Goal: Find specific page/section: Find specific page/section

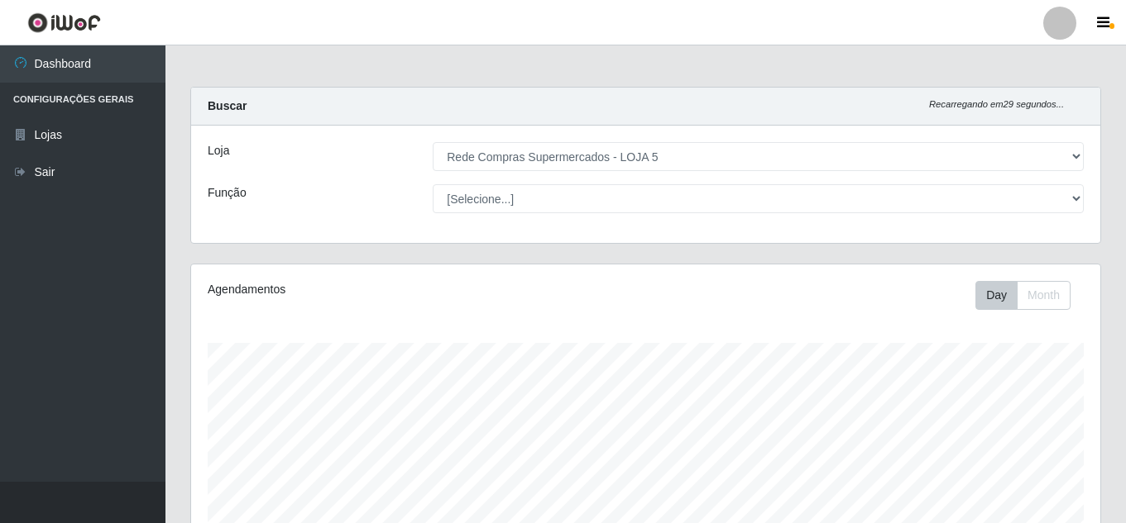
select select "397"
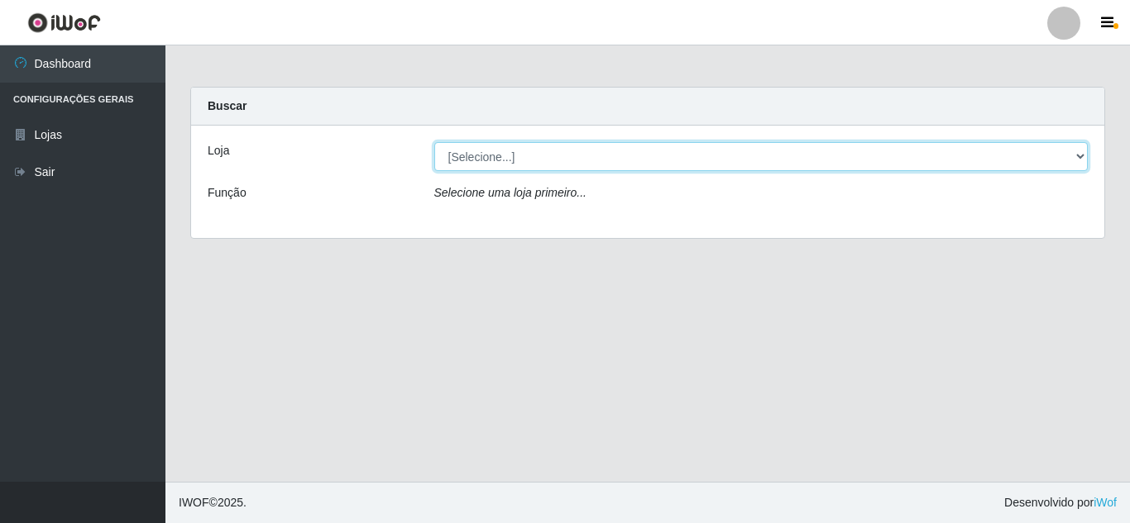
click at [569, 149] on select "[Selecione...] Rede Compras Supermercados - LOJA 5" at bounding box center [761, 156] width 654 height 29
click at [434, 142] on select "[Selecione...] Rede Compras Supermercados - LOJA 5" at bounding box center [761, 156] width 654 height 29
click at [555, 170] on select "[Selecione...] Rede Compras Supermercados - LOJA 5" at bounding box center [761, 156] width 654 height 29
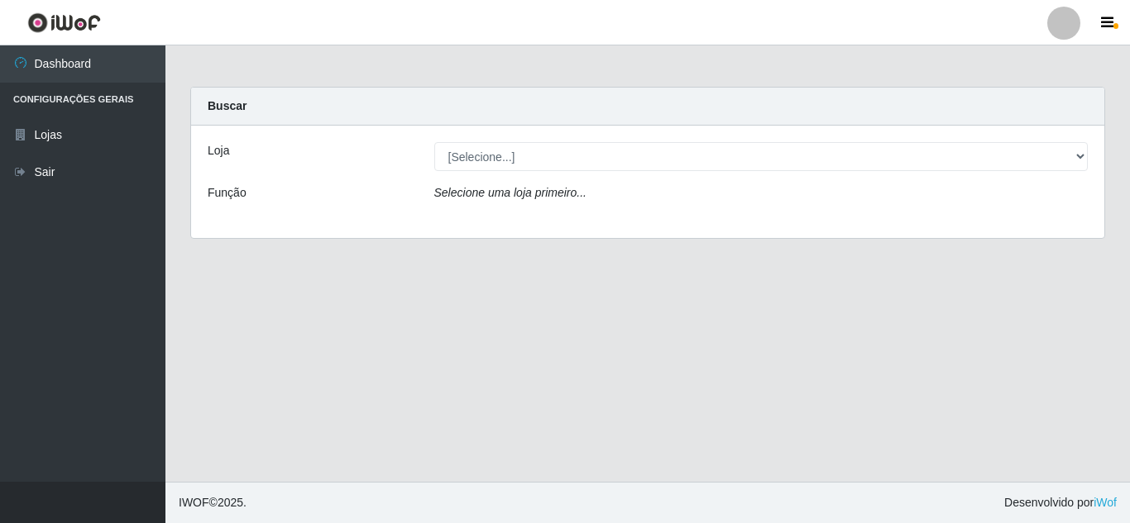
click at [547, 217] on div "Loja [Selecione...] Rede Compras Supermercados - LOJA 5 Função Selecione uma lo…" at bounding box center [647, 182] width 913 height 112
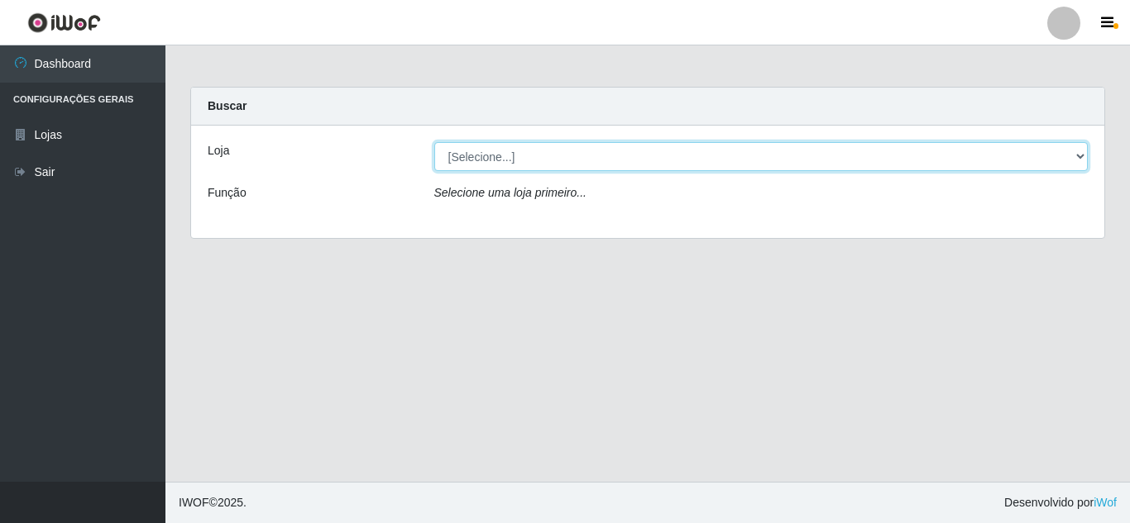
click at [539, 157] on select "[Selecione...] Rede Compras Supermercados - LOJA 5" at bounding box center [761, 156] width 654 height 29
select select "397"
click at [434, 142] on select "[Selecione...] Rede Compras Supermercados - LOJA 5" at bounding box center [761, 156] width 654 height 29
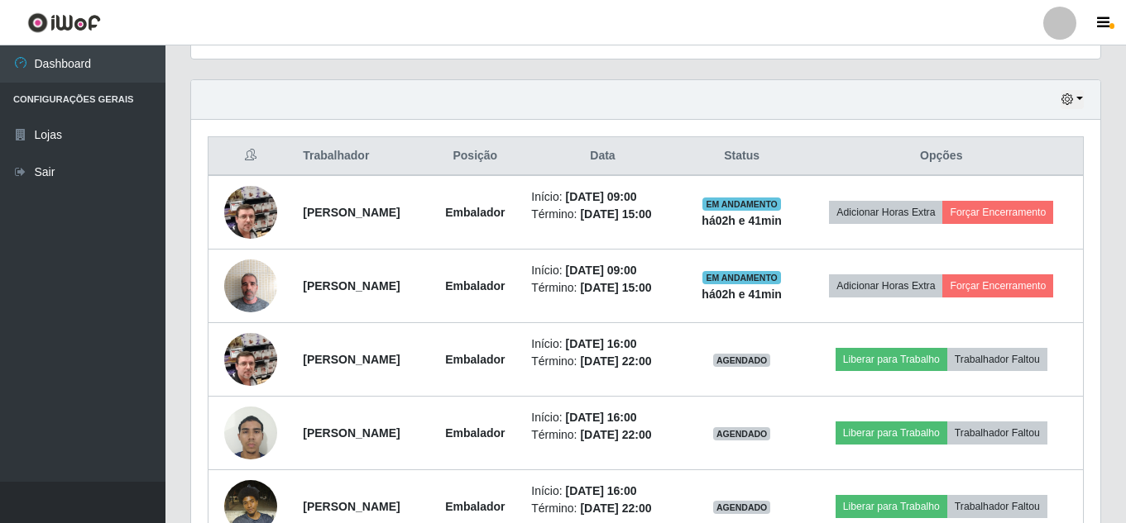
scroll to position [548, 0]
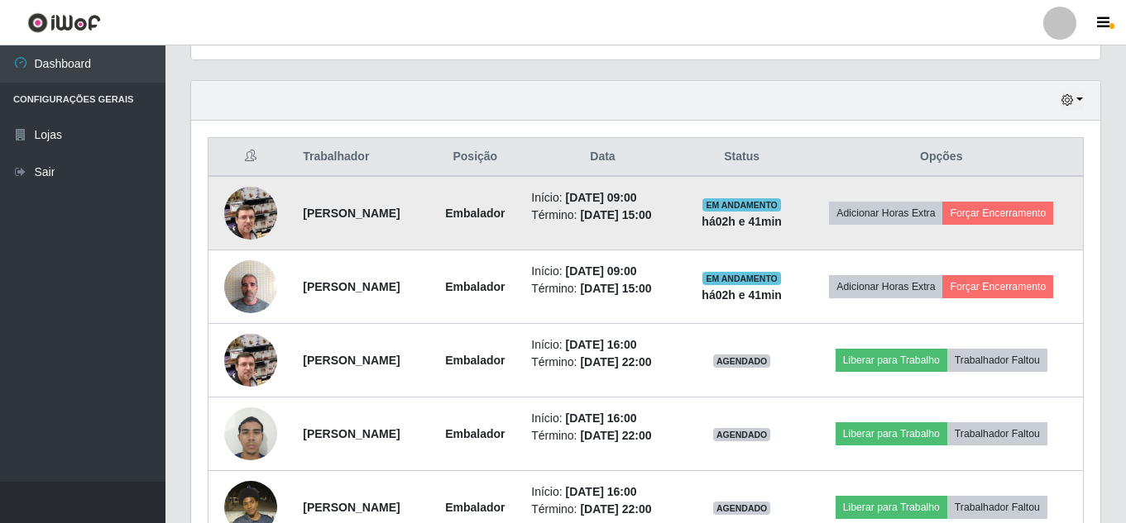
drag, startPoint x: 162, startPoint y: 218, endPoint x: 211, endPoint y: 227, distance: 49.5
click at [171, 225] on div "Dashboard Configurações Gerais Lojas Sair Carregando... Buscar Recarregando em …" at bounding box center [563, 76] width 1126 height 1159
